Goal: Information Seeking & Learning: Learn about a topic

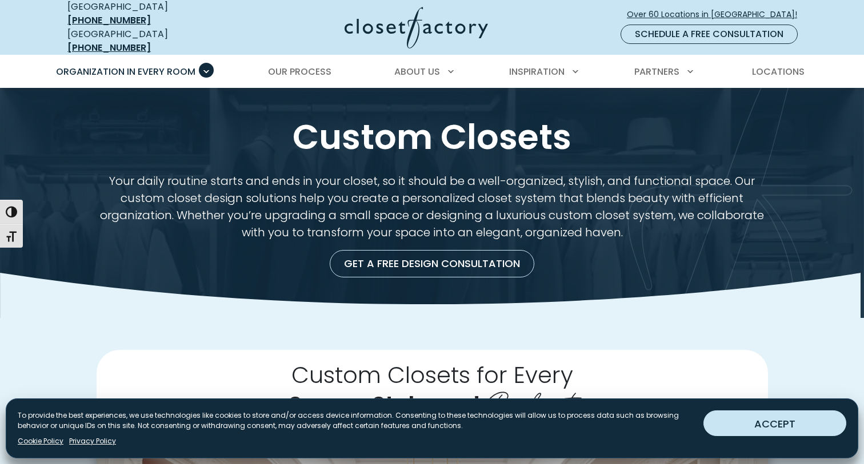
click at [753, 415] on button "ACCEPT" at bounding box center [774, 424] width 143 height 26
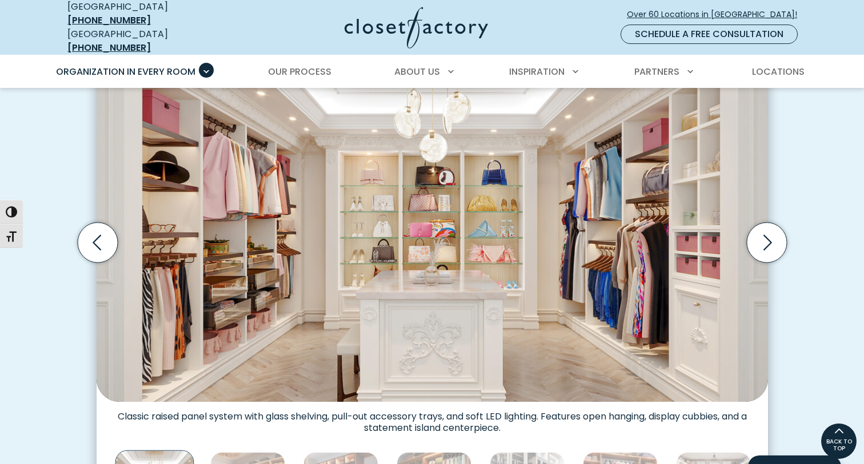
scroll to position [373, 0]
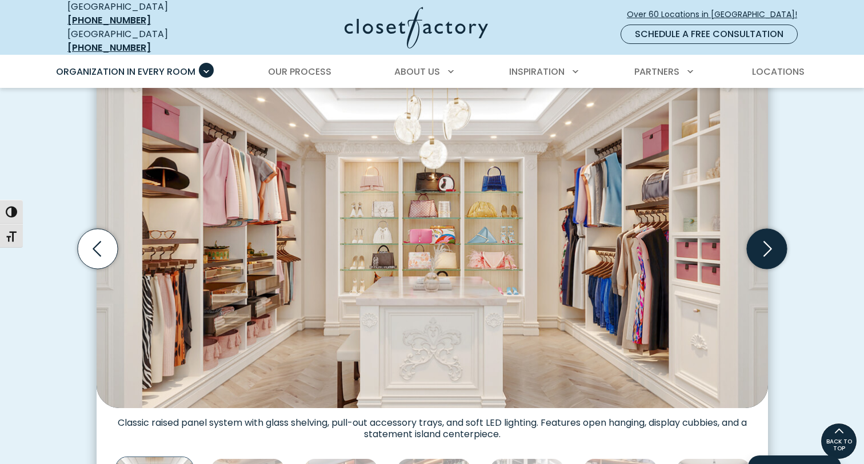
click at [761, 248] on icon "Next slide" at bounding box center [766, 249] width 40 height 40
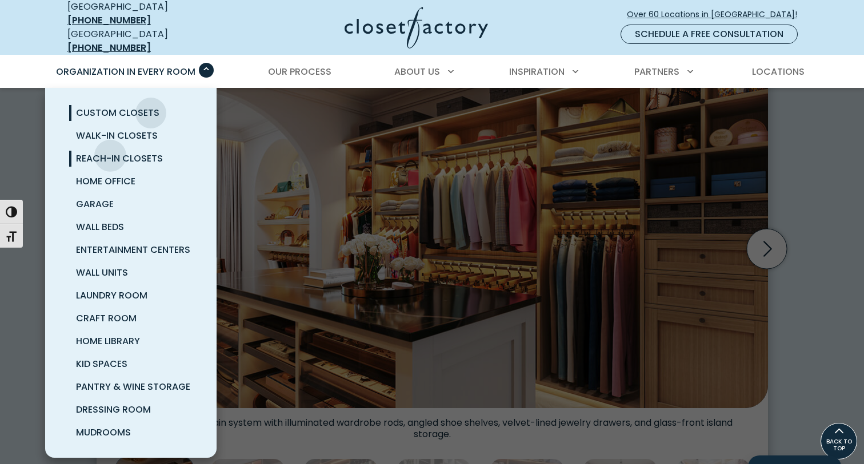
click at [110, 152] on span "Reach-In Closets" at bounding box center [119, 158] width 87 height 13
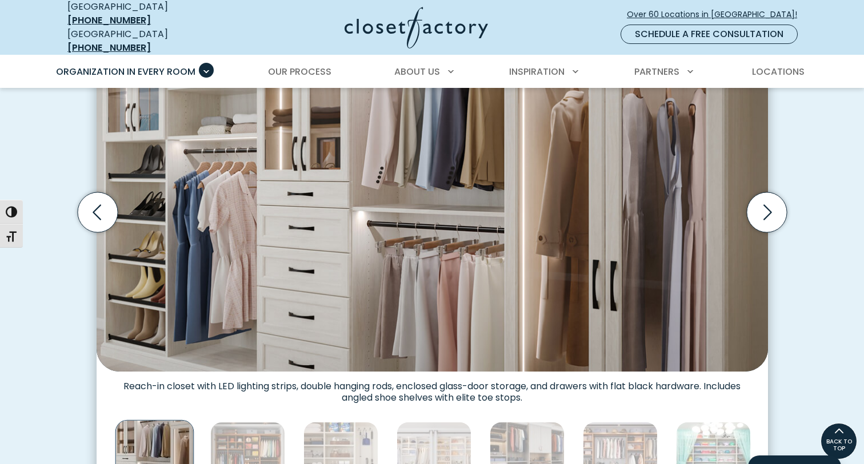
scroll to position [380, 0]
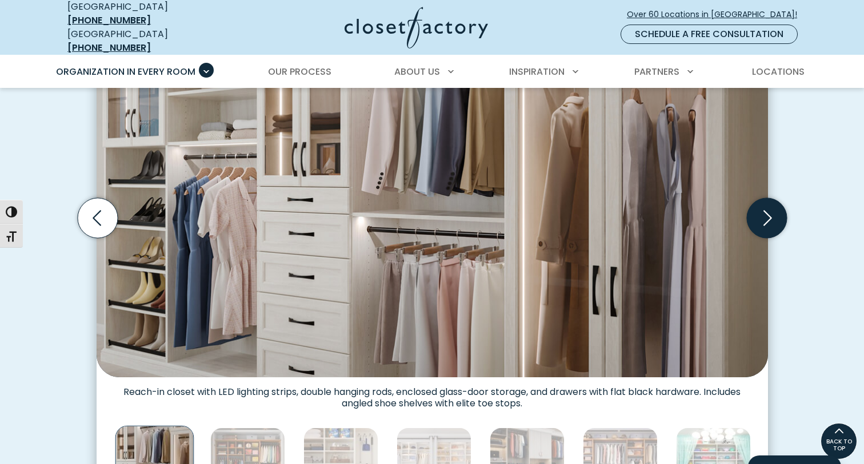
click at [765, 206] on icon "Next slide" at bounding box center [766, 218] width 40 height 40
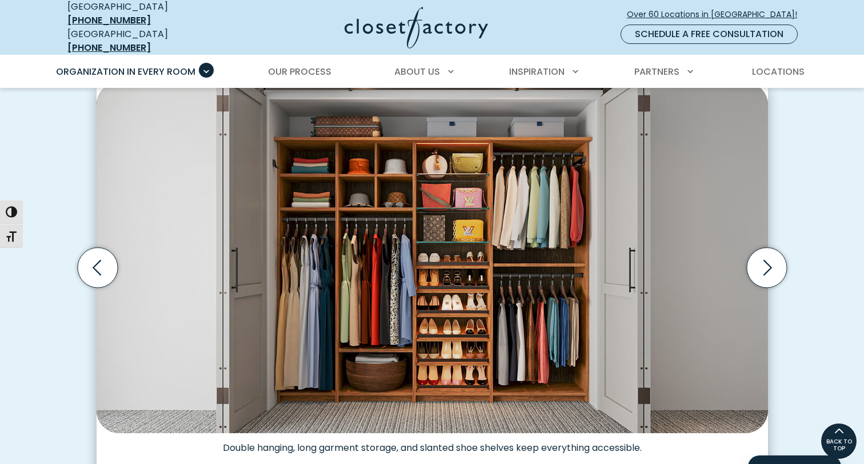
scroll to position [328, 0]
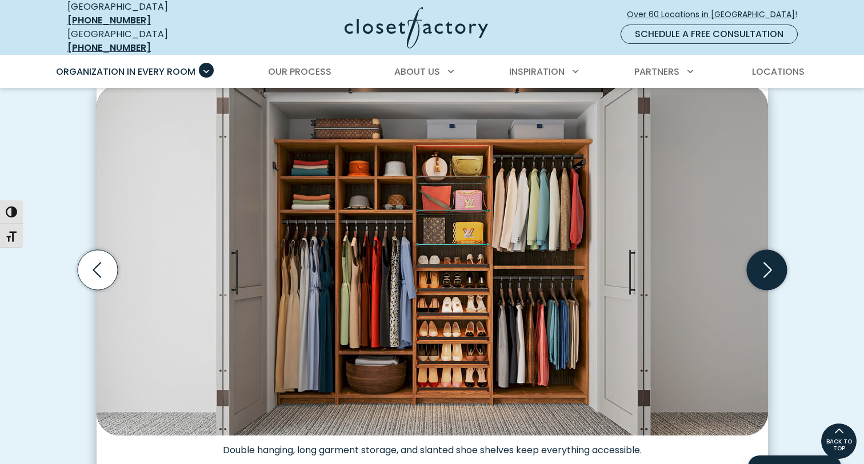
click at [768, 250] on icon "Next slide" at bounding box center [766, 270] width 40 height 40
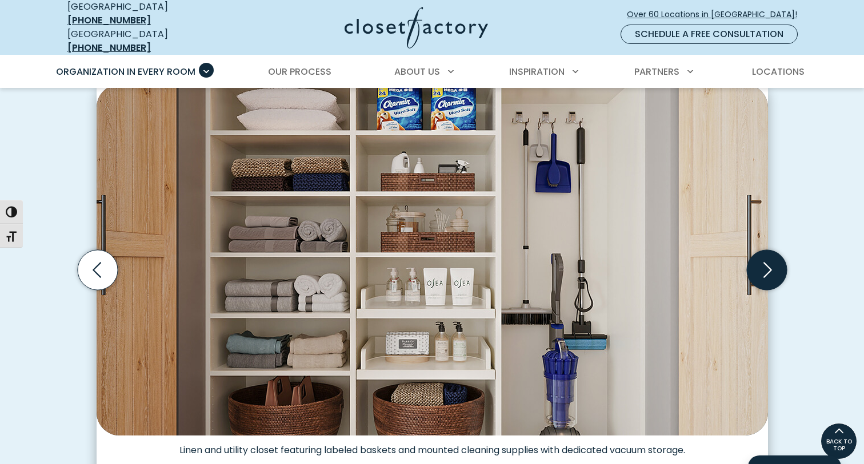
click at [768, 250] on icon "Next slide" at bounding box center [766, 270] width 40 height 40
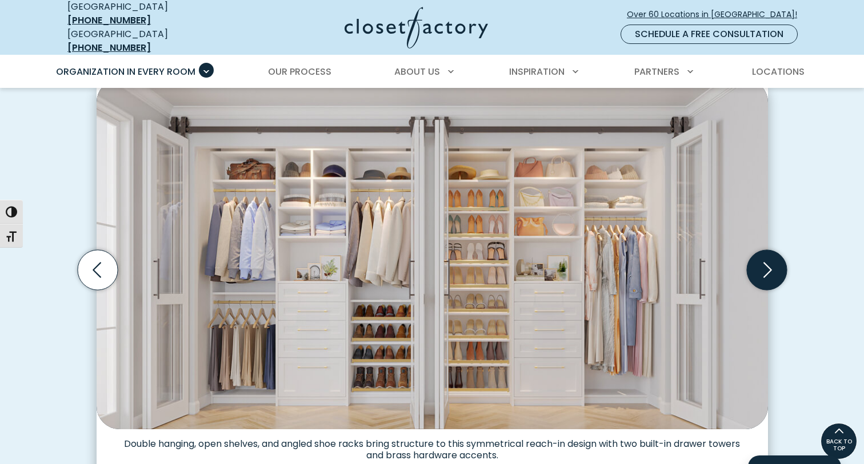
click at [769, 255] on icon "Next slide" at bounding box center [766, 270] width 40 height 40
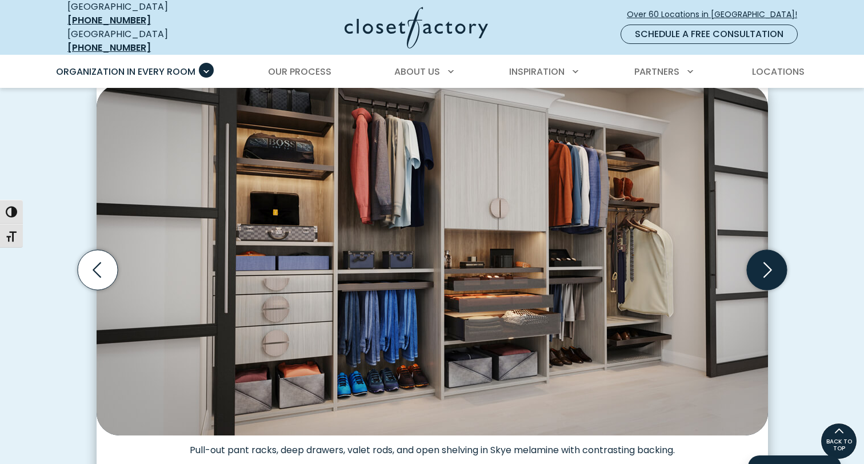
click at [769, 255] on icon "Next slide" at bounding box center [766, 270] width 40 height 40
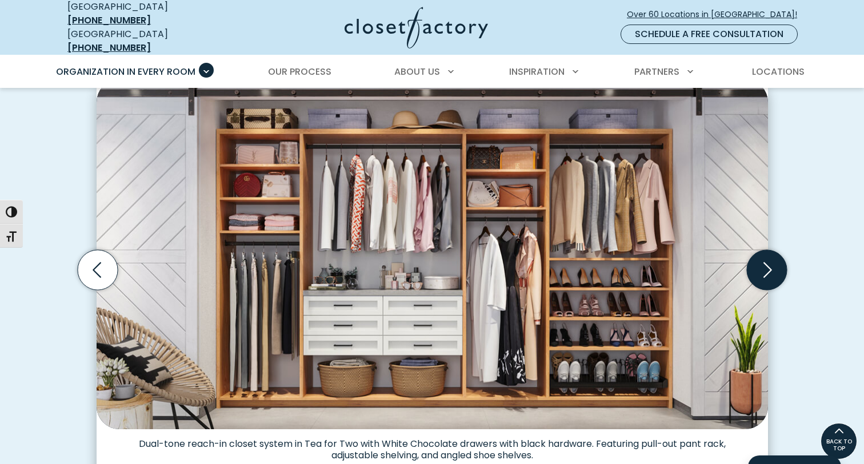
click at [769, 256] on icon "Next slide" at bounding box center [766, 270] width 40 height 40
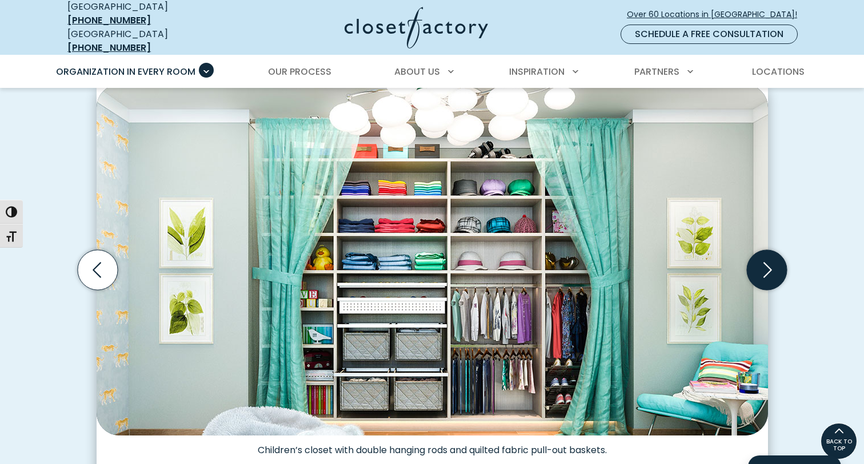
click at [769, 256] on icon "Next slide" at bounding box center [766, 270] width 40 height 40
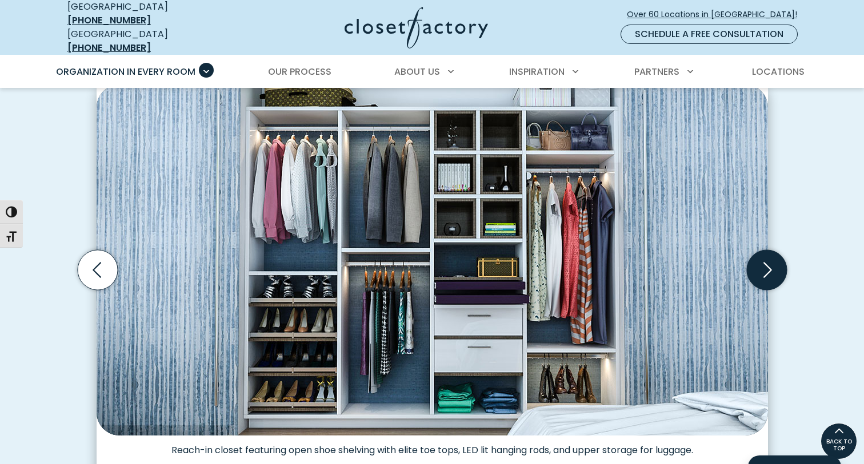
click at [768, 256] on icon "Next slide" at bounding box center [766, 270] width 40 height 40
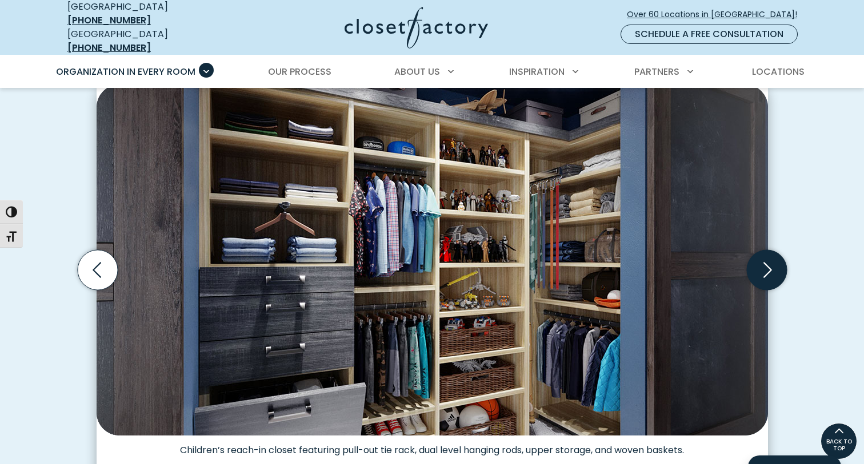
click at [768, 256] on icon "Next slide" at bounding box center [766, 270] width 40 height 40
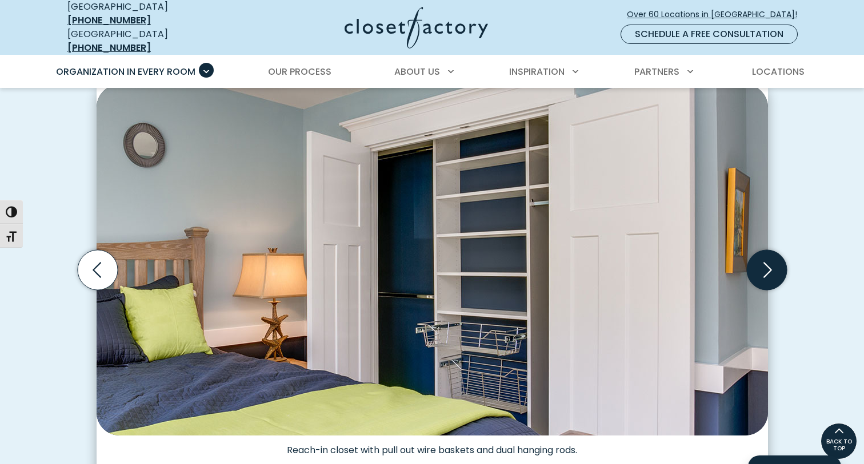
click at [768, 255] on icon "Next slide" at bounding box center [766, 270] width 40 height 40
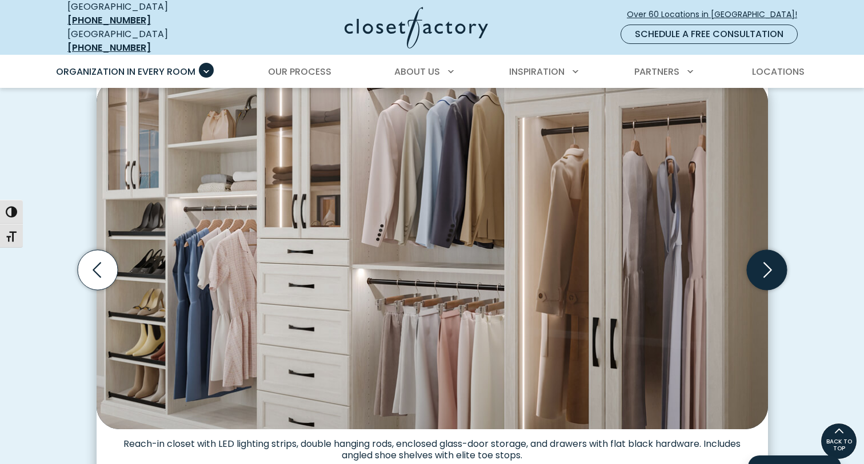
click at [768, 255] on icon "Next slide" at bounding box center [766, 270] width 40 height 40
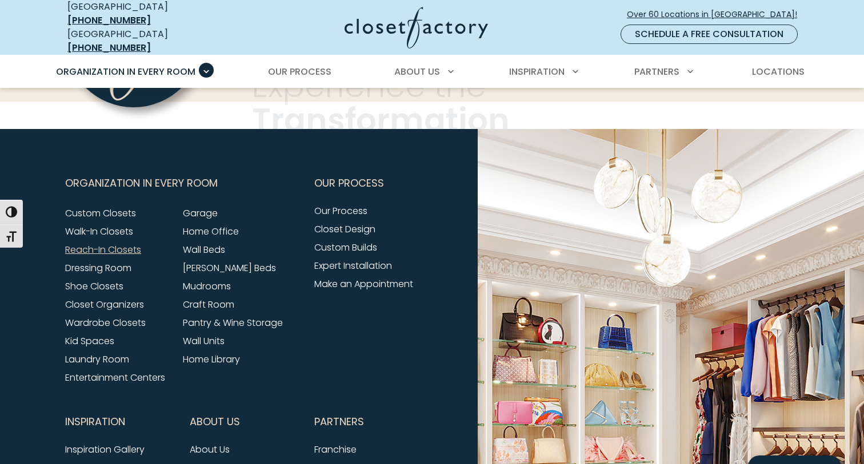
scroll to position [3686, 0]
